Goal: Task Accomplishment & Management: Manage account settings

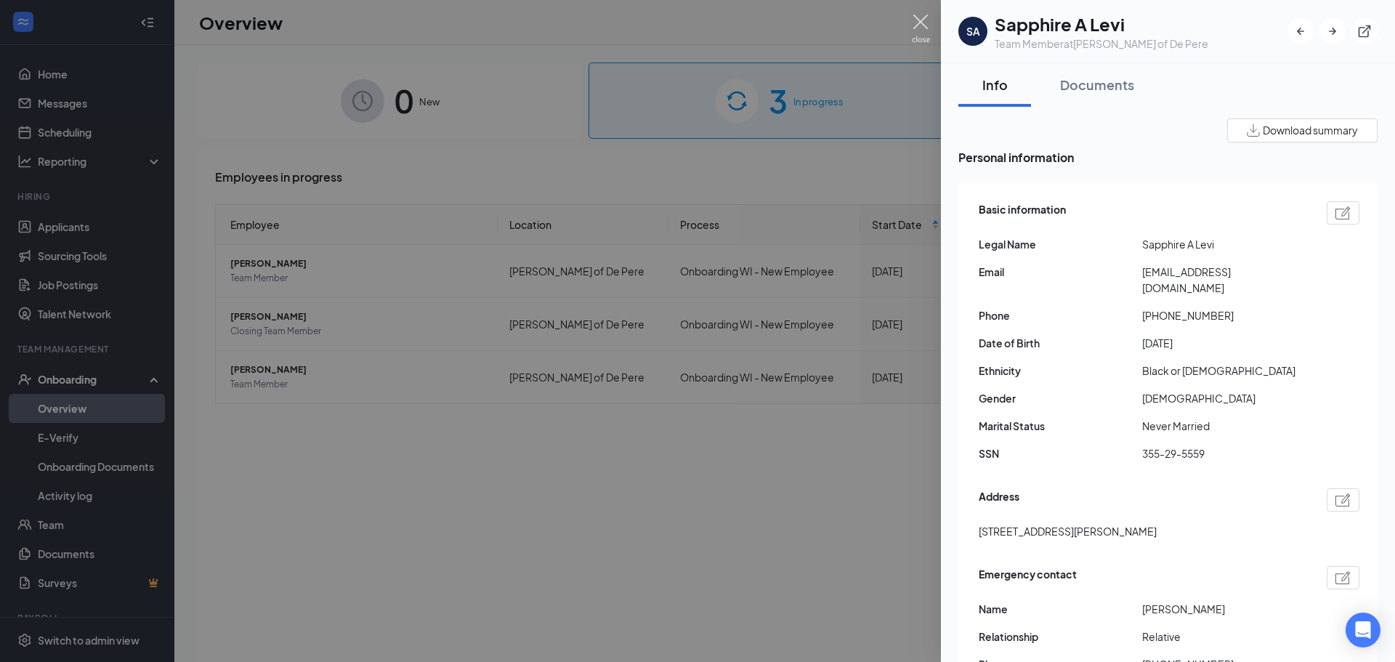
click at [921, 32] on img at bounding box center [921, 29] width 18 height 28
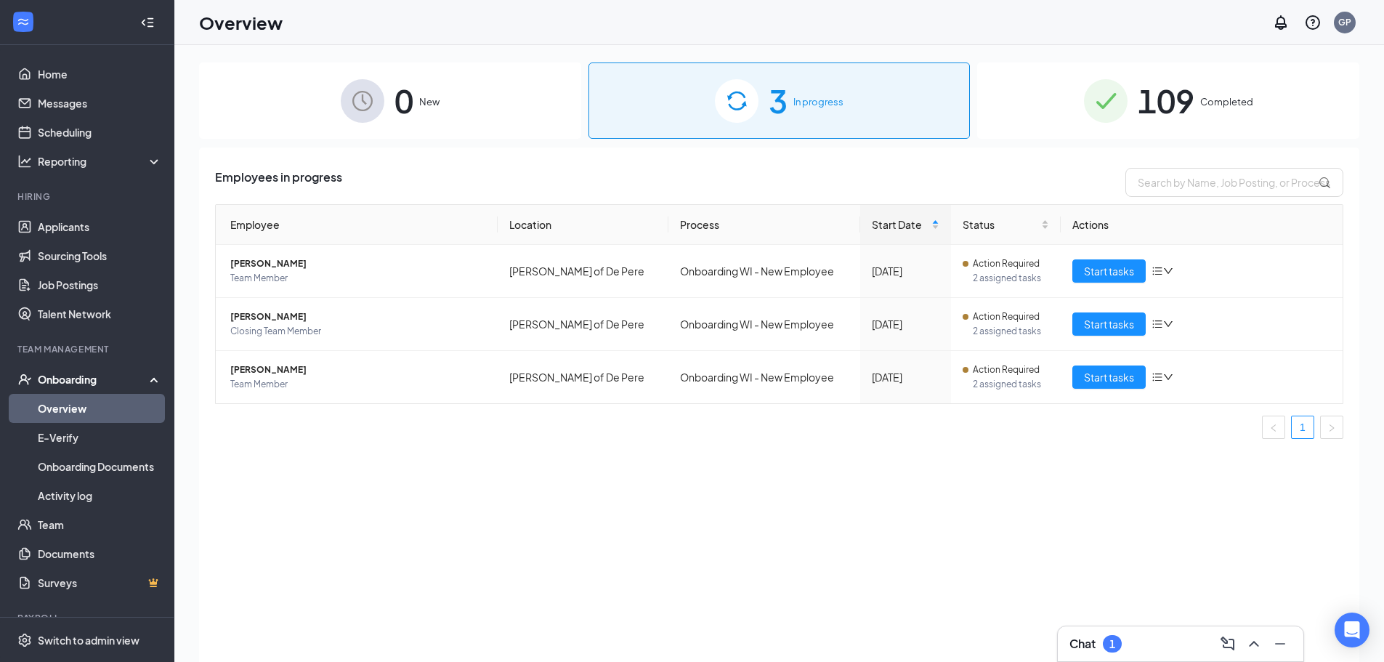
click at [447, 108] on div "0 New" at bounding box center [390, 100] width 382 height 76
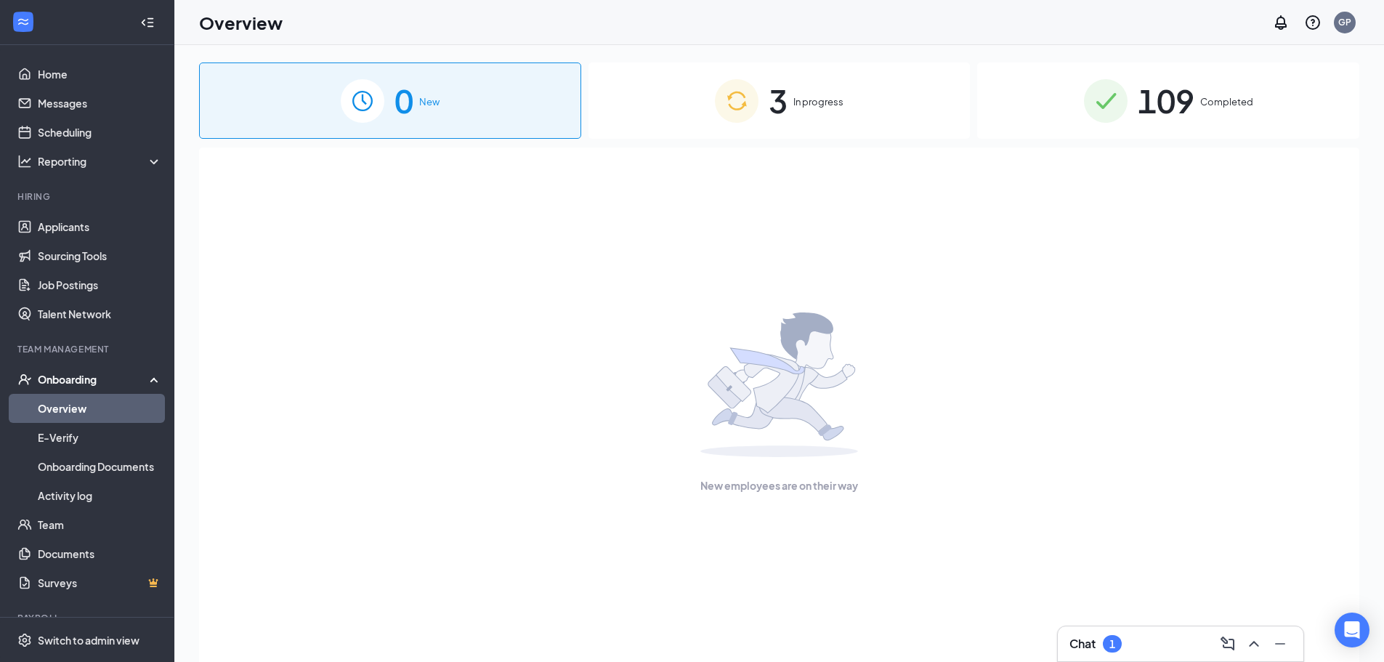
click at [1182, 97] on span "109" at bounding box center [1166, 101] width 57 height 50
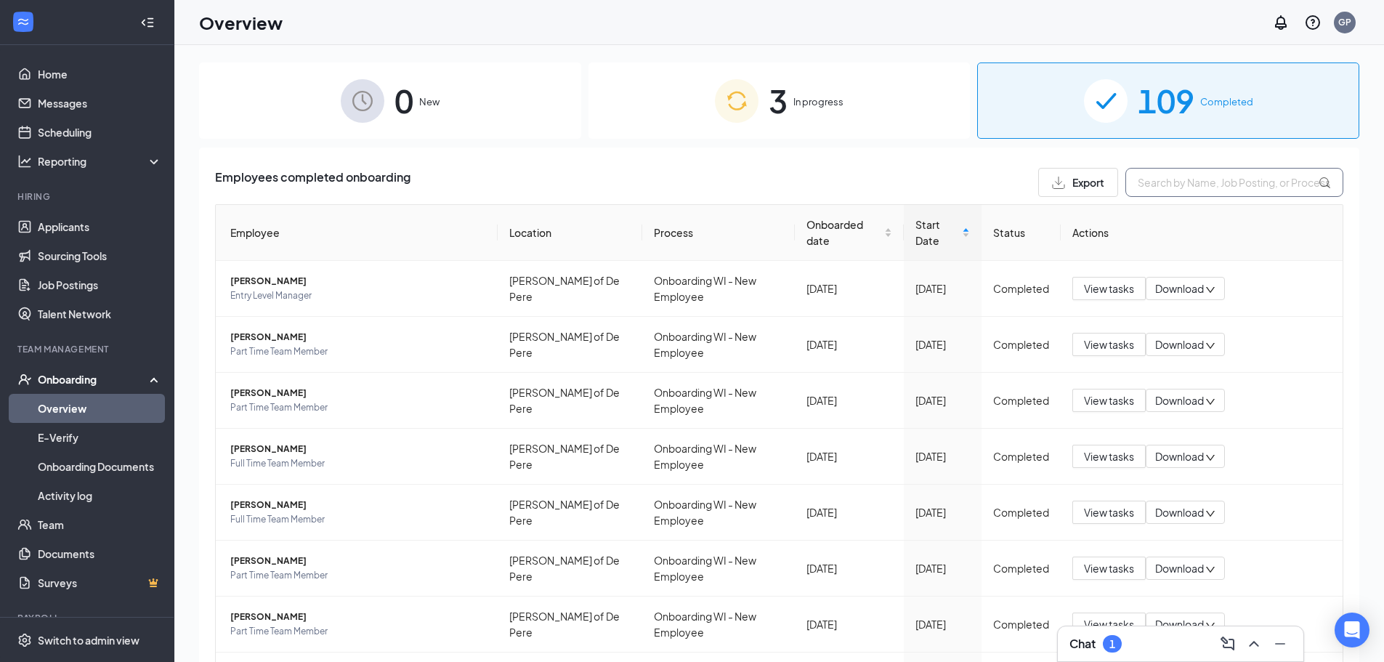
click at [1146, 183] on input "text" at bounding box center [1234, 182] width 218 height 29
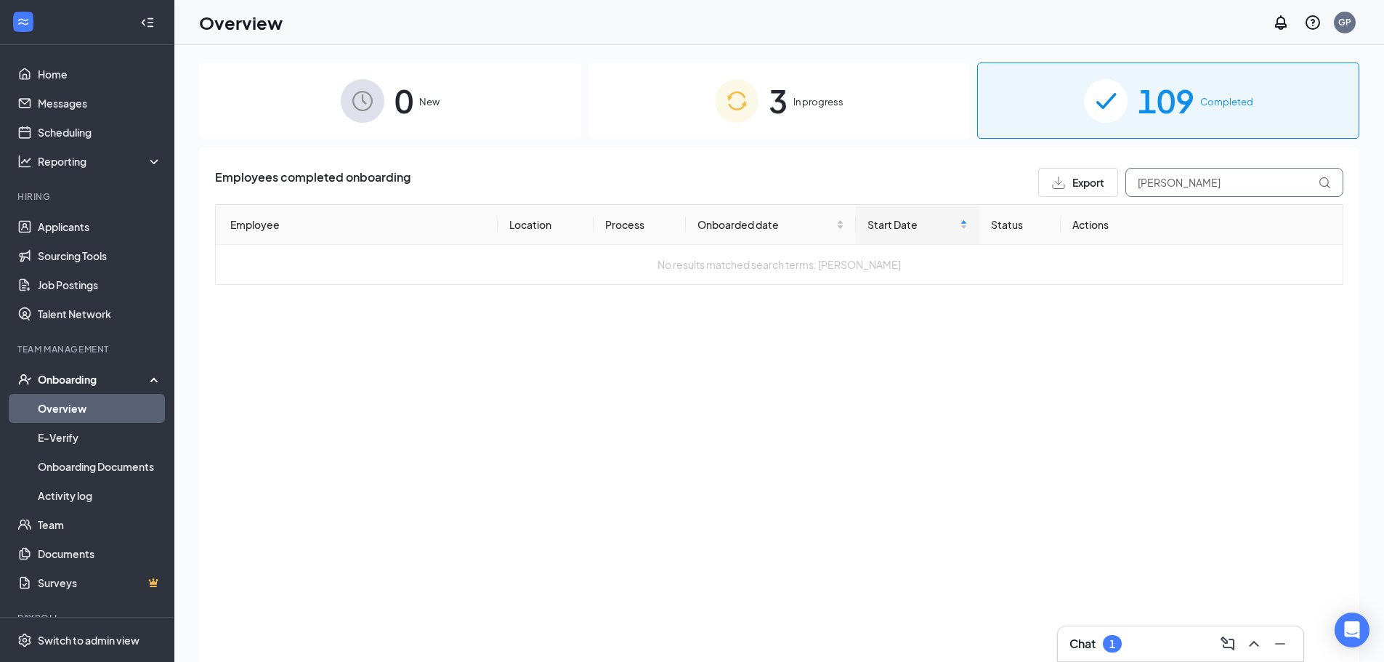
click at [1189, 181] on input "[PERSON_NAME]" at bounding box center [1234, 182] width 218 height 29
type input "h"
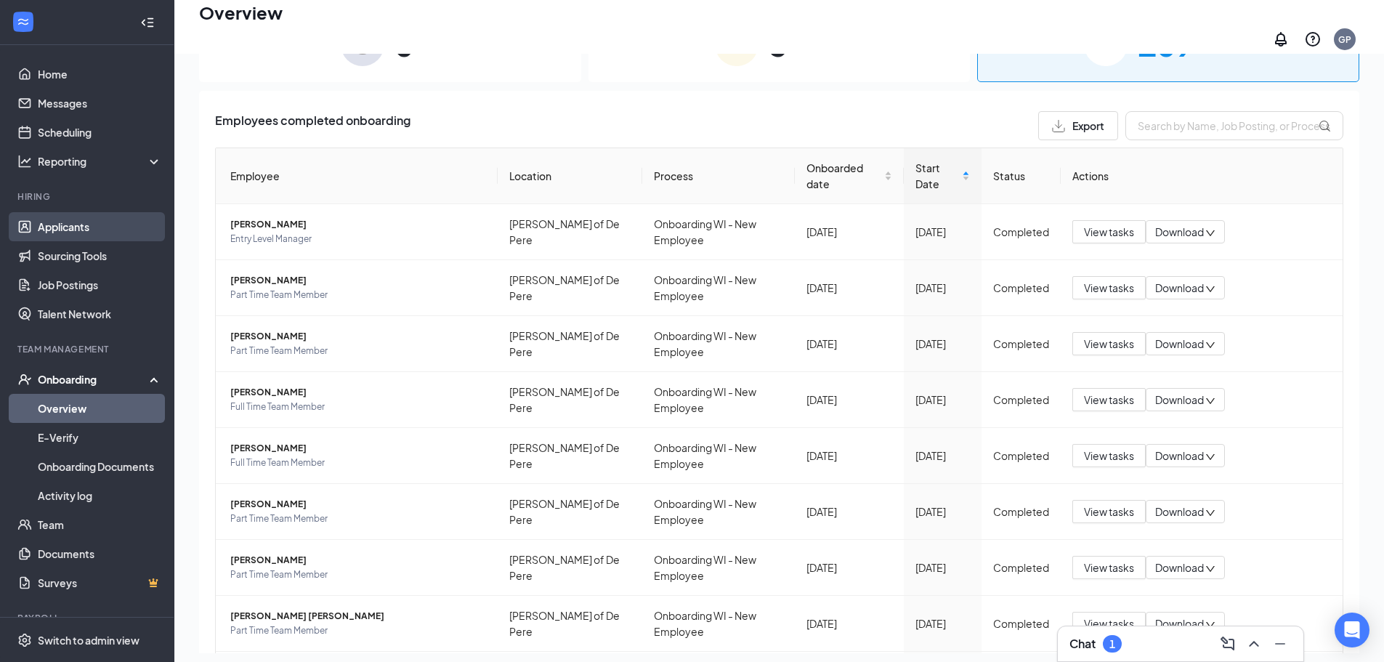
click at [75, 230] on link "Applicants" at bounding box center [100, 226] width 124 height 29
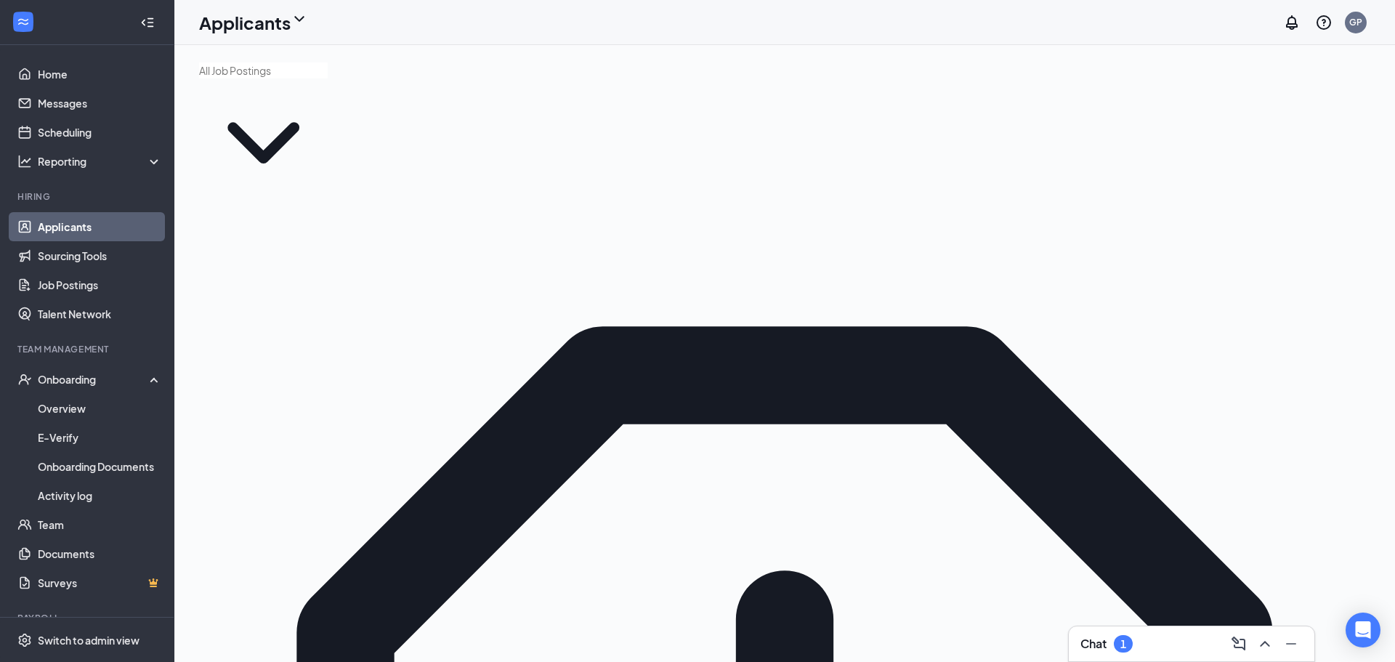
type input "[PERSON_NAME]"
drag, startPoint x: 577, startPoint y: 212, endPoint x: 585, endPoint y: 212, distance: 8.0
drag, startPoint x: 1394, startPoint y: 354, endPoint x: 356, endPoint y: 509, distance: 1049.5
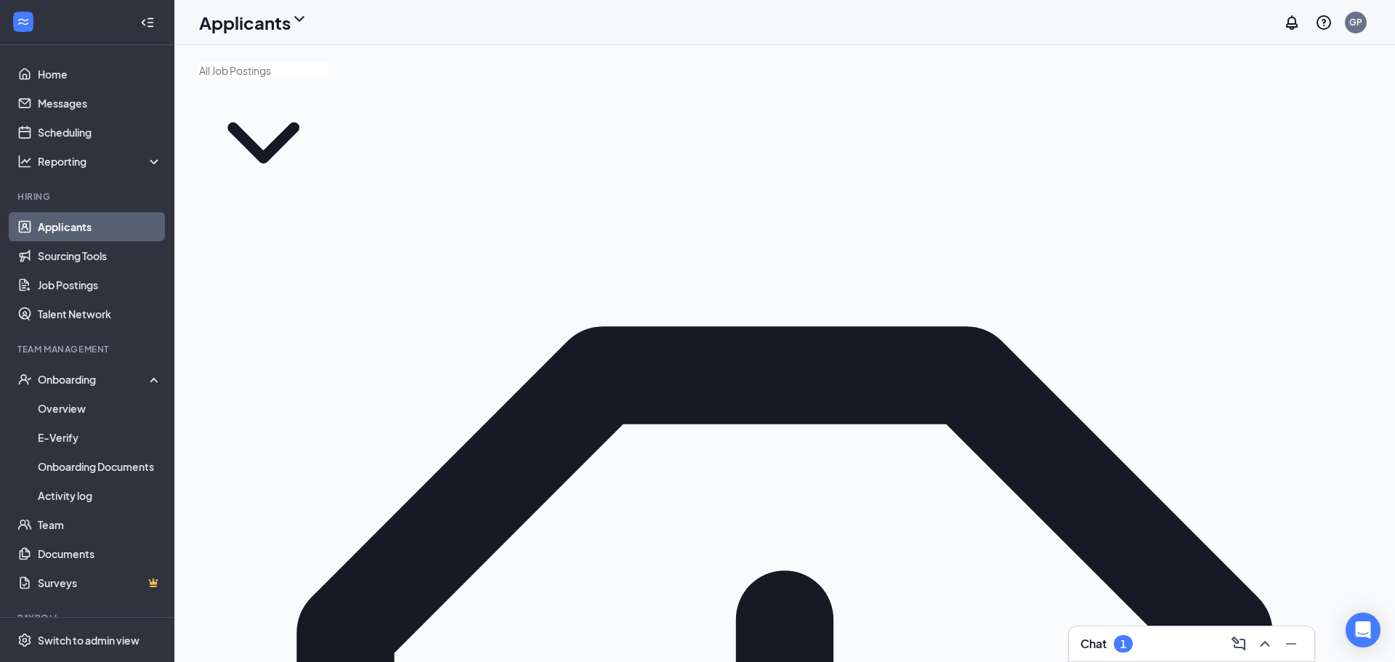
type input "h"
type input "megan"
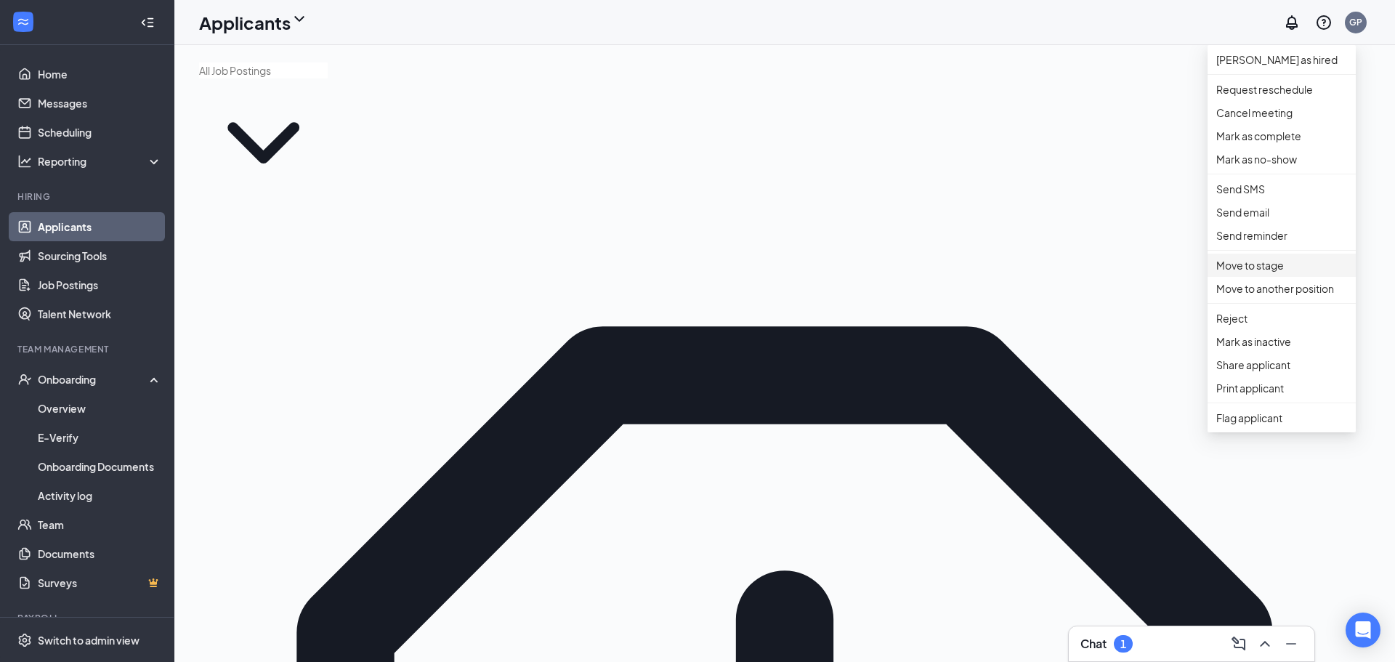
click at [1274, 273] on p "Move to stage" at bounding box center [1281, 265] width 131 height 16
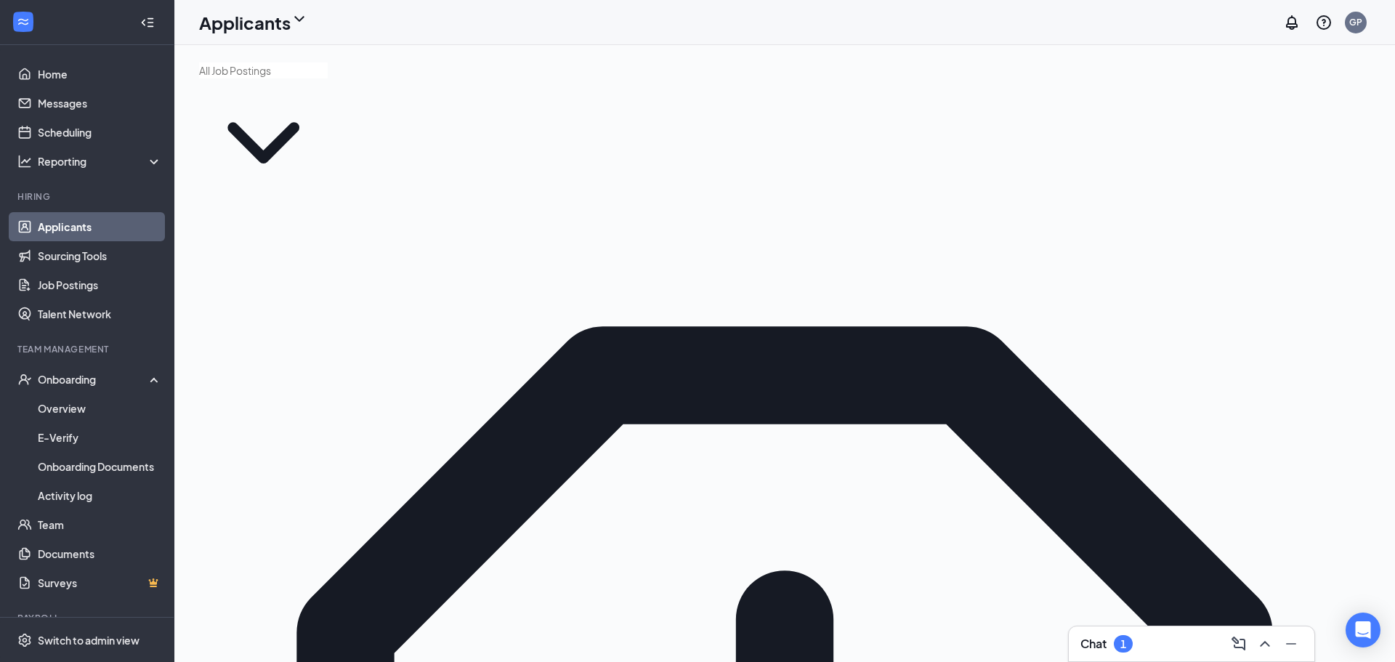
type input "Background Check Screening (next stage)"
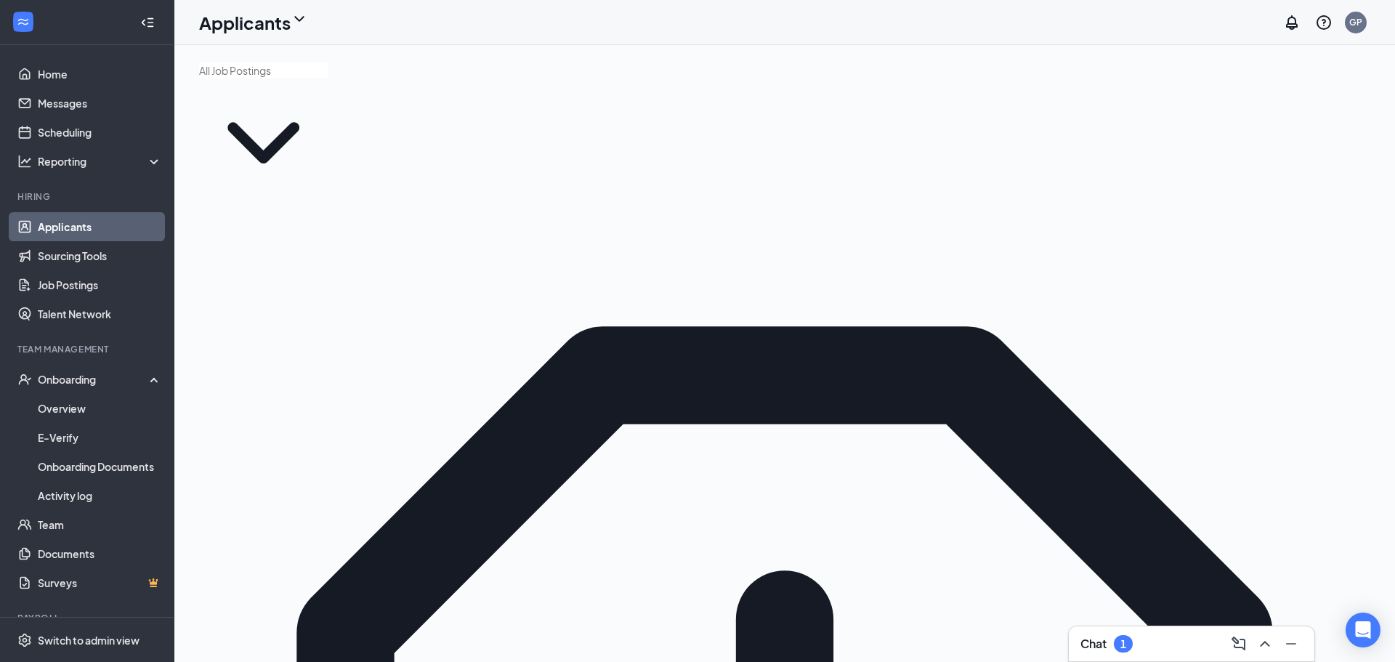
click at [1095, 639] on h3 "Chat" at bounding box center [1093, 644] width 26 height 16
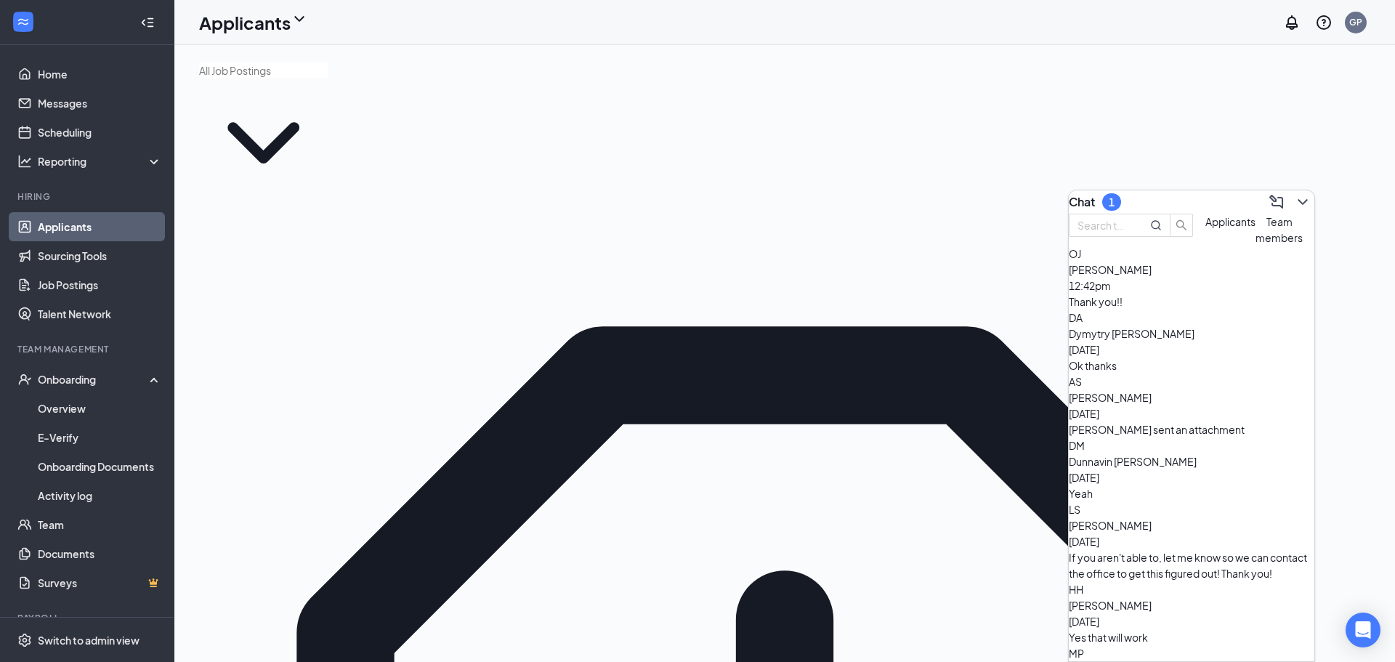
click at [1205, 246] on button "Applicants" at bounding box center [1230, 230] width 50 height 32
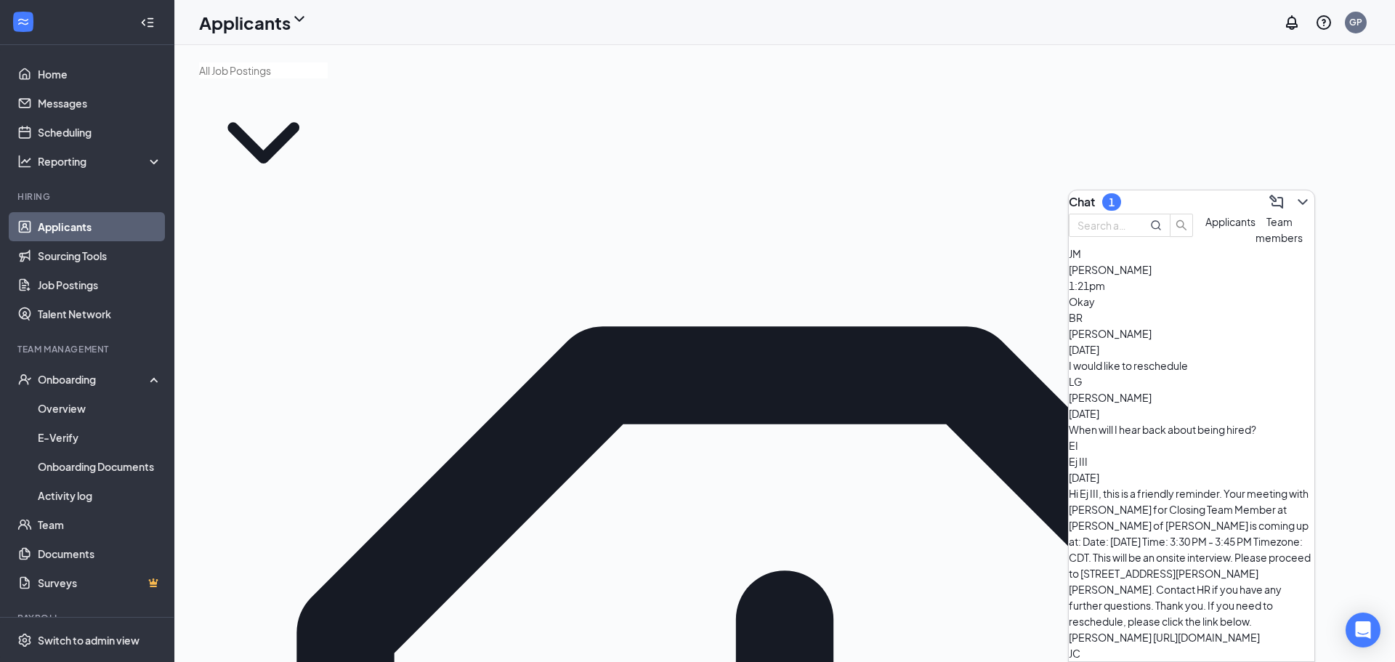
click at [1171, 309] on div "[PERSON_NAME] 1:21pm Okay" at bounding box center [1192, 278] width 246 height 64
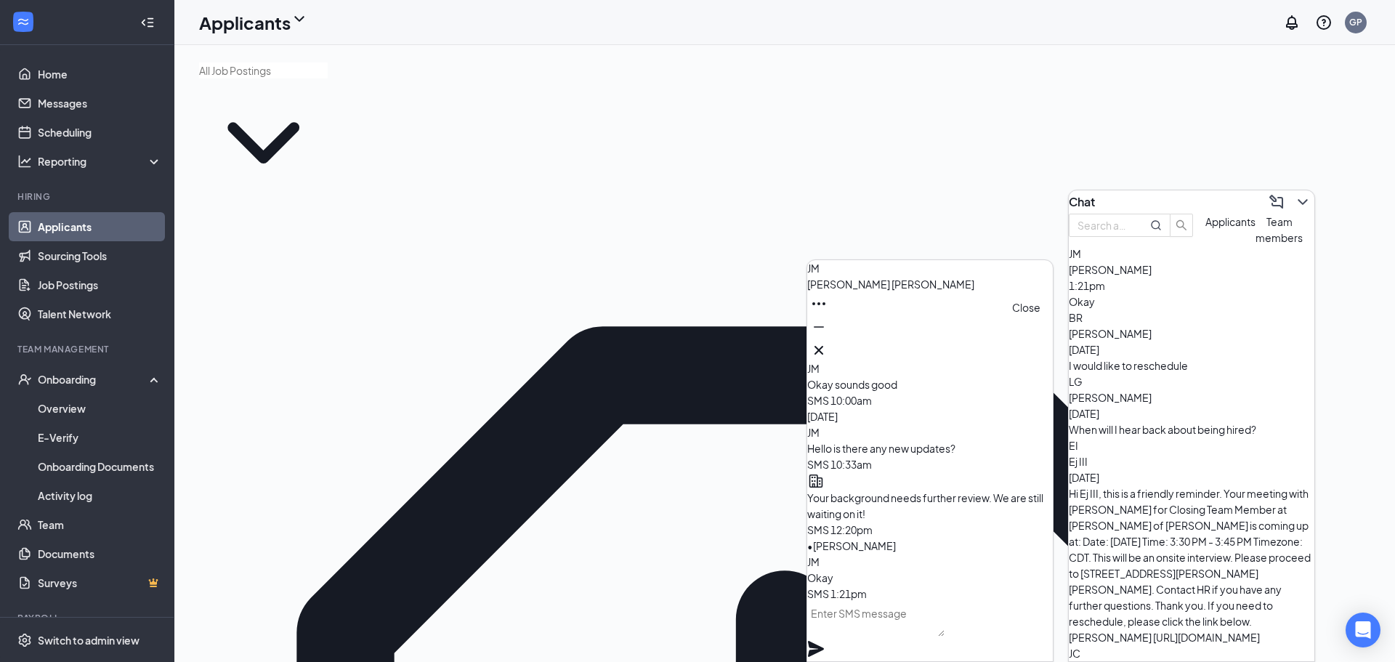
click at [827, 344] on icon "Cross" at bounding box center [818, 349] width 17 height 17
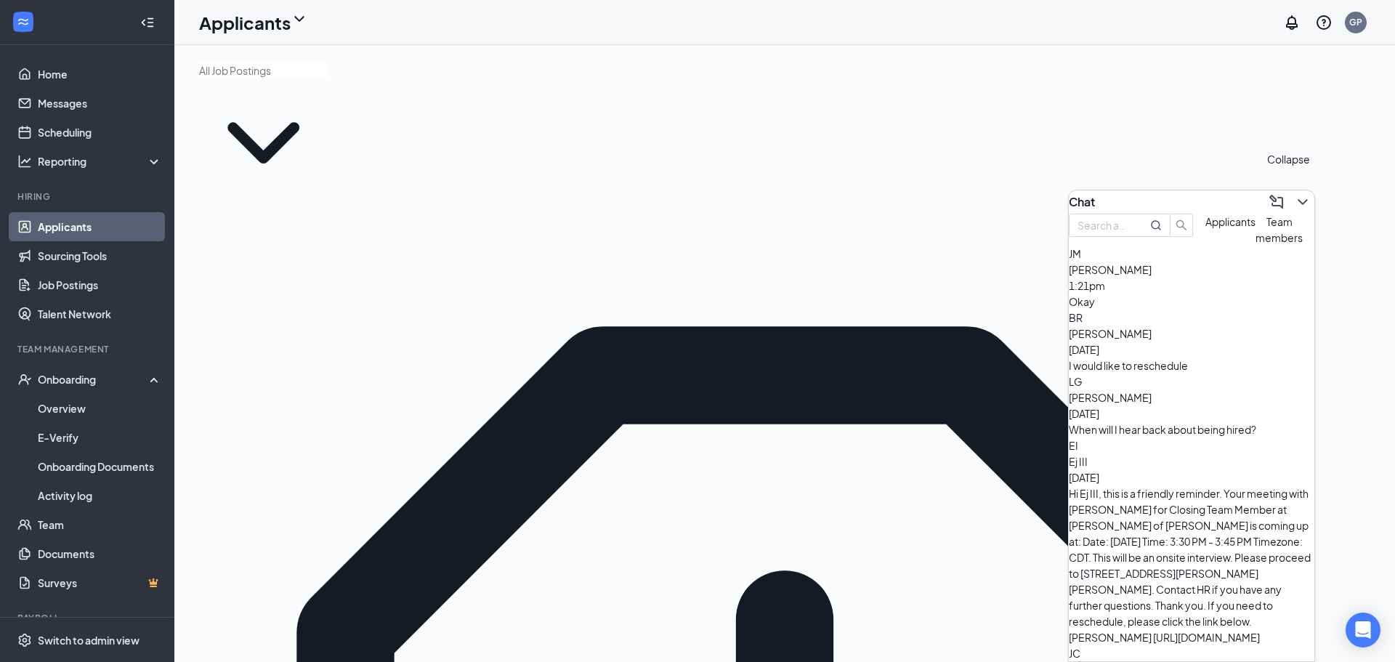
click at [1294, 194] on icon "ChevronDown" at bounding box center [1302, 201] width 17 height 17
